Goal: Task Accomplishment & Management: Manage account settings

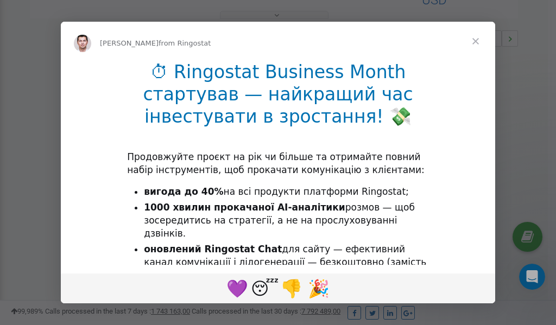
click at [477, 44] on span "Close" at bounding box center [475, 41] width 39 height 39
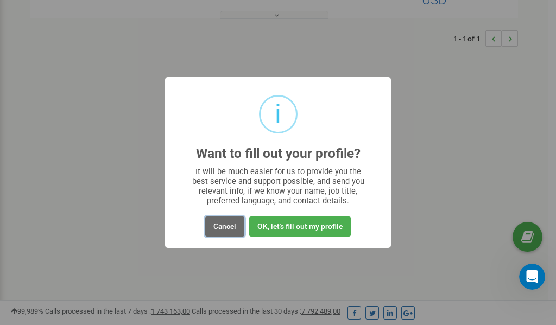
click at [231, 229] on button "Cancel" at bounding box center [224, 227] width 39 height 20
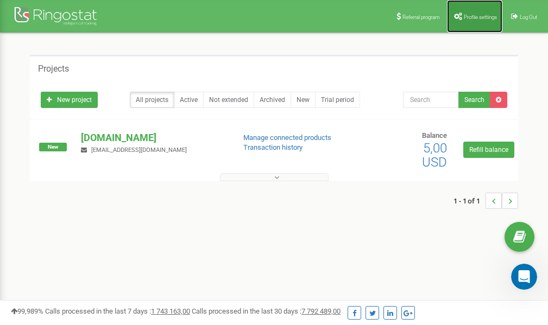
click at [479, 9] on link "Profile settings" at bounding box center [474, 16] width 55 height 33
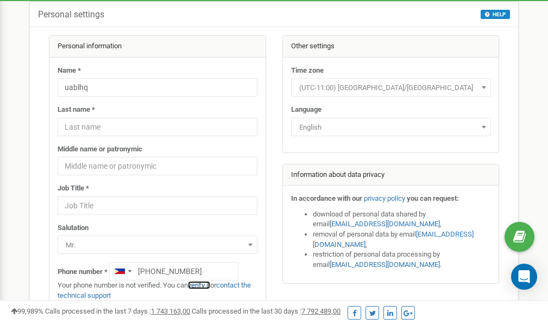
click at [205, 285] on link "verify it" at bounding box center [199, 285] width 22 height 8
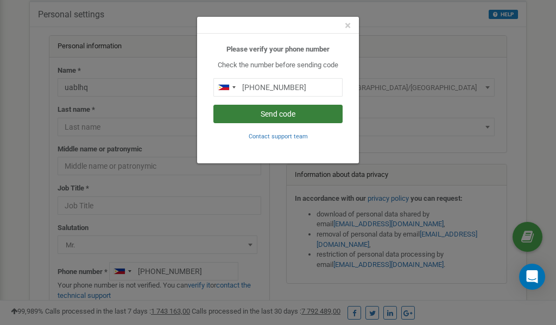
click at [286, 113] on button "Send code" at bounding box center [277, 114] width 129 height 18
